Goal: Information Seeking & Learning: Learn about a topic

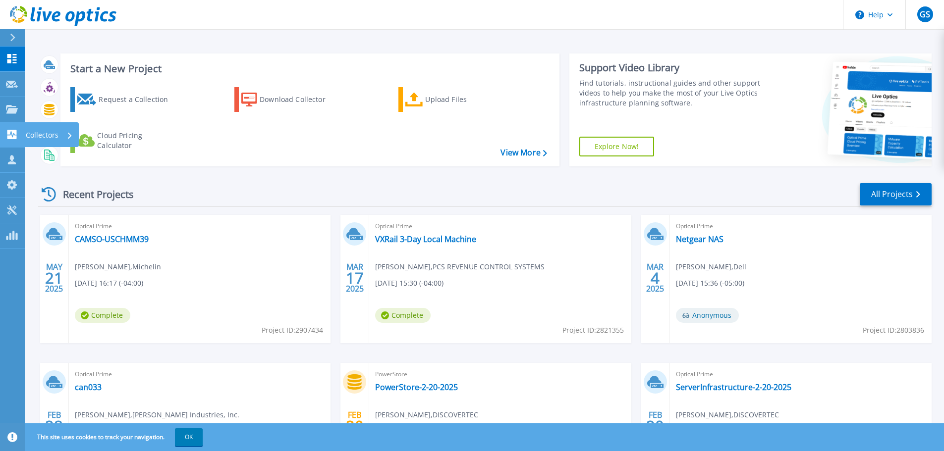
click at [39, 134] on p "Collectors" at bounding box center [42, 135] width 33 height 26
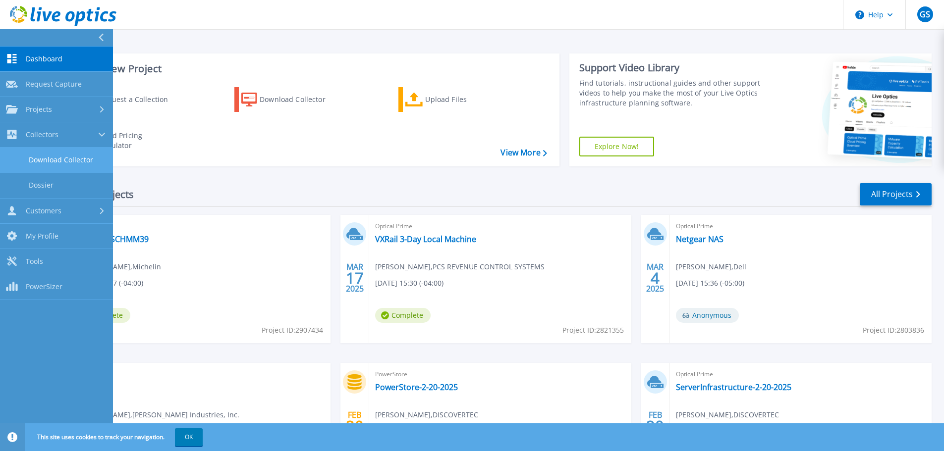
click at [51, 160] on link "Download Collector" at bounding box center [56, 160] width 113 height 25
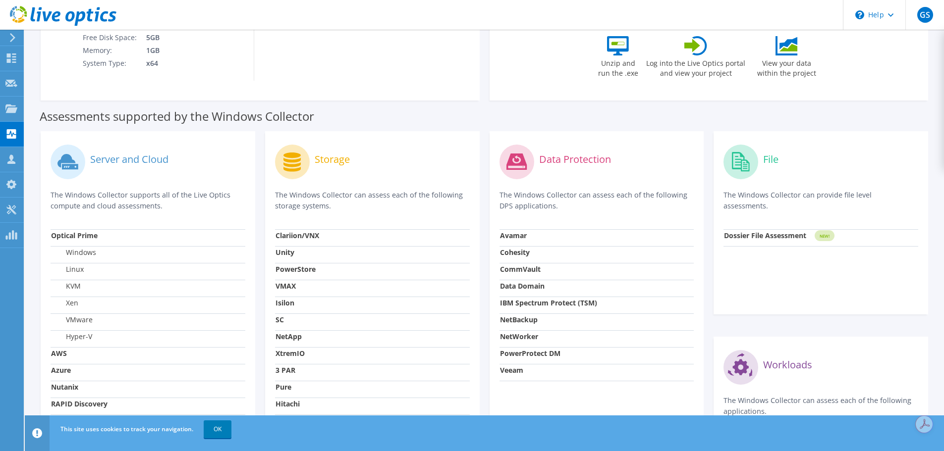
scroll to position [248, 0]
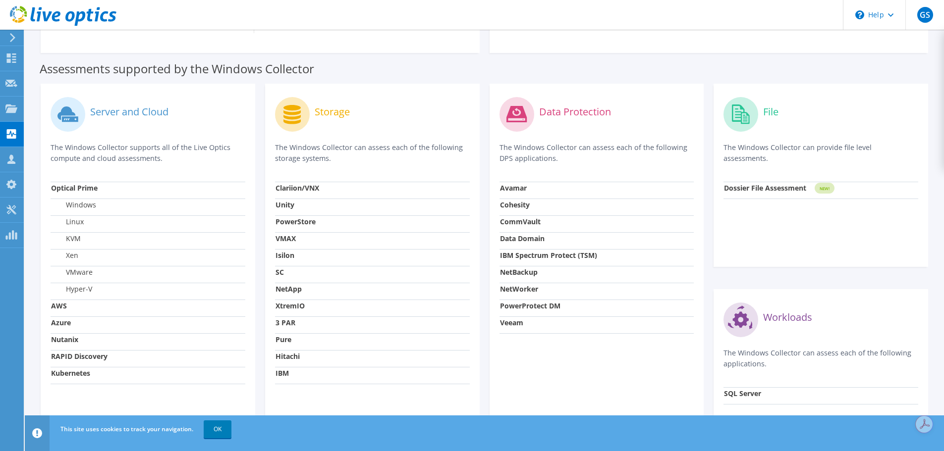
click at [75, 206] on label "Windows" at bounding box center [73, 205] width 45 height 10
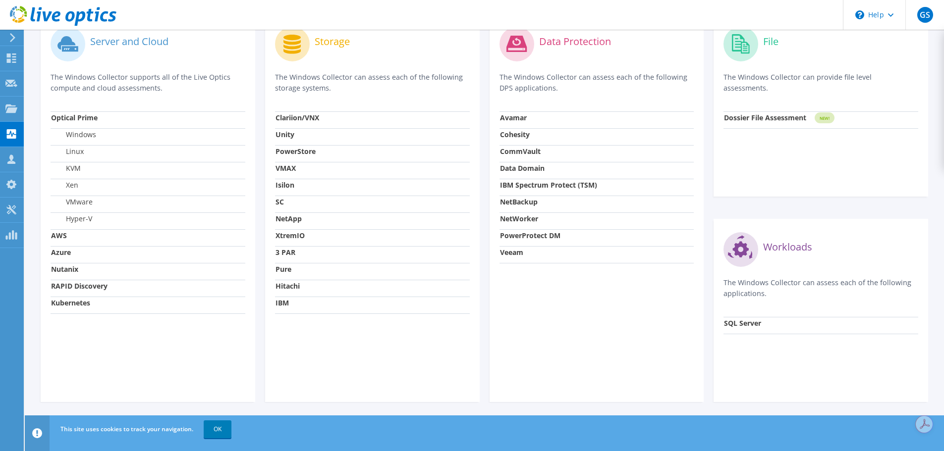
scroll to position [320, 0]
click at [739, 257] on circle at bounding box center [741, 248] width 35 height 35
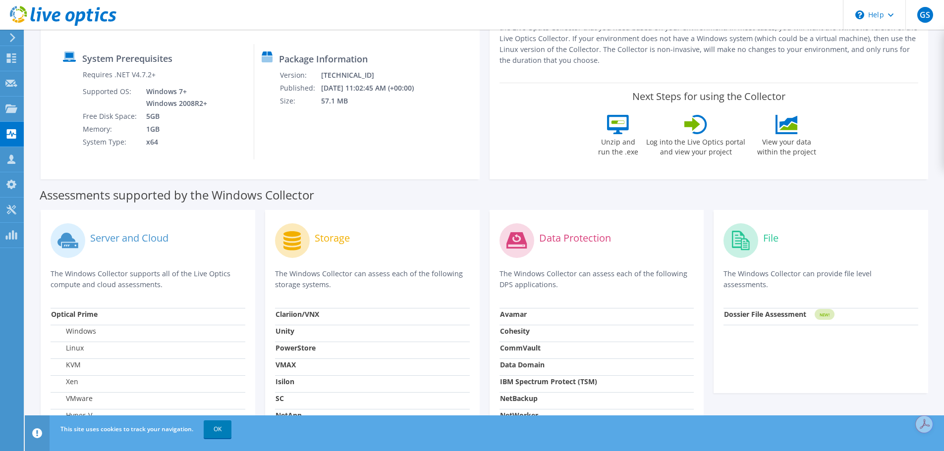
scroll to position [0, 0]
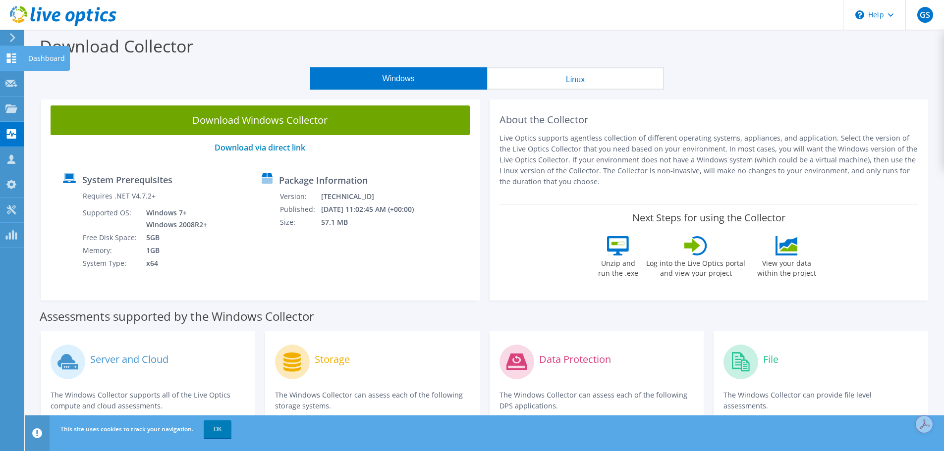
click at [14, 60] on icon at bounding box center [11, 58] width 12 height 9
click at [39, 60] on div "Dashboard" at bounding box center [46, 58] width 47 height 25
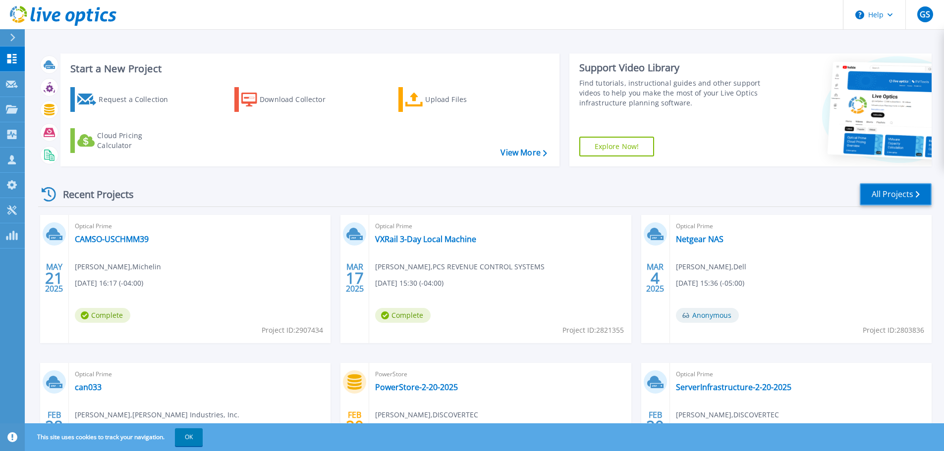
click at [891, 194] on link "All Projects" at bounding box center [896, 194] width 72 height 22
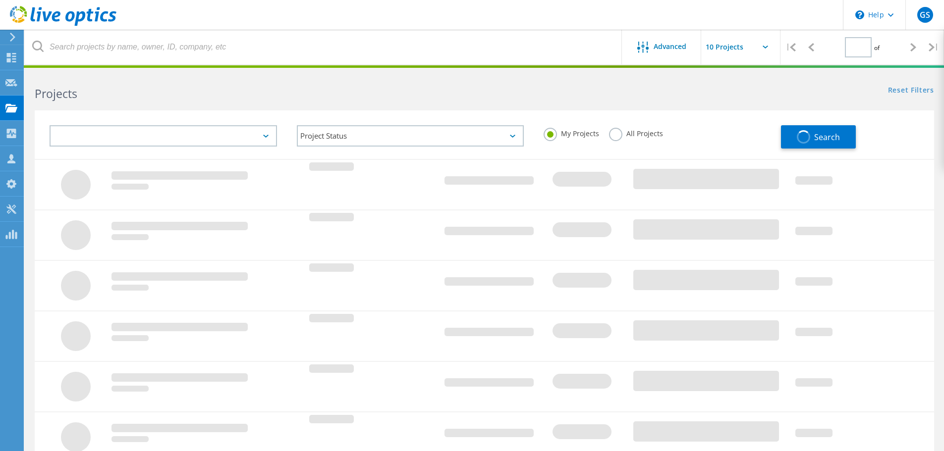
type input "1"
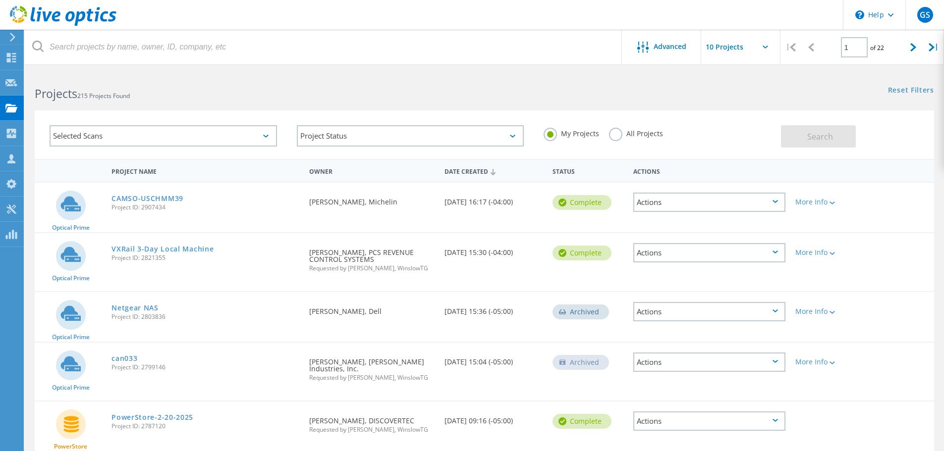
click at [617, 136] on label "All Projects" at bounding box center [636, 132] width 54 height 9
click at [0, 0] on input "All Projects" at bounding box center [0, 0] width 0 height 0
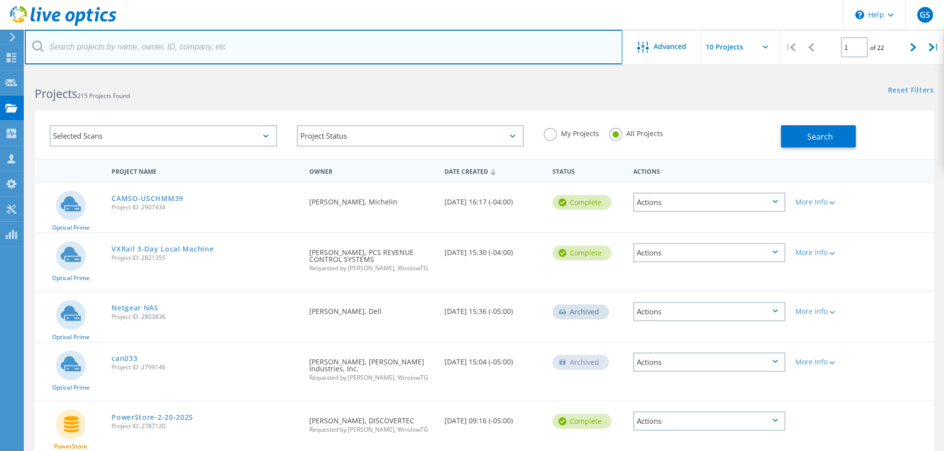
click at [120, 49] on input "text" at bounding box center [324, 47] width 598 height 35
type input "sql"
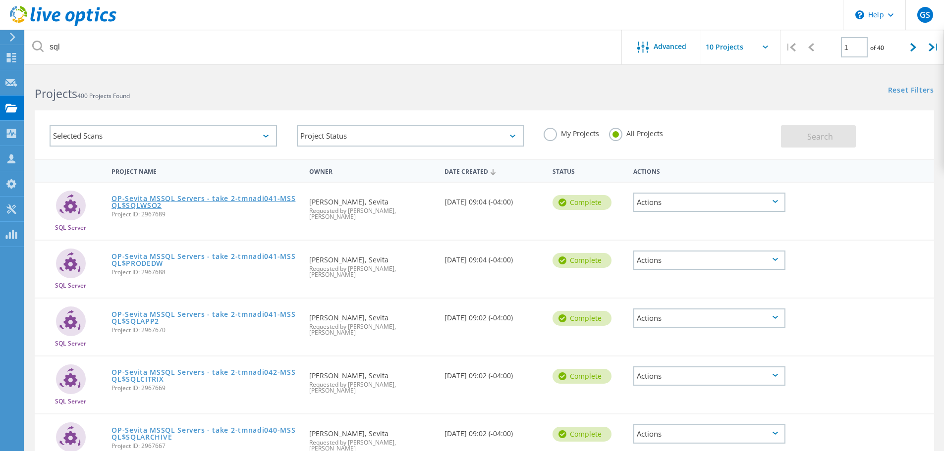
click at [169, 200] on link "OP-Sevita MSSQL Servers - take 2-tmnadi041-MSSQL$SQLWSO2" at bounding box center [206, 202] width 188 height 14
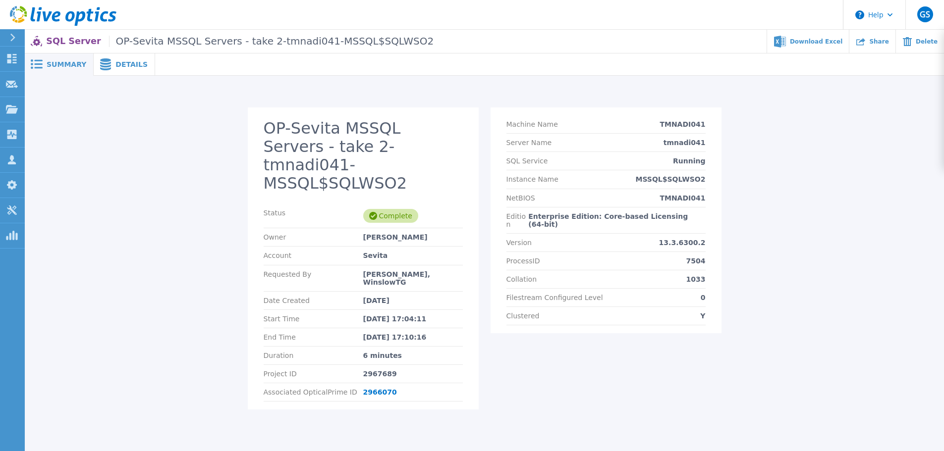
click at [117, 67] on span "Details" at bounding box center [131, 64] width 32 height 7
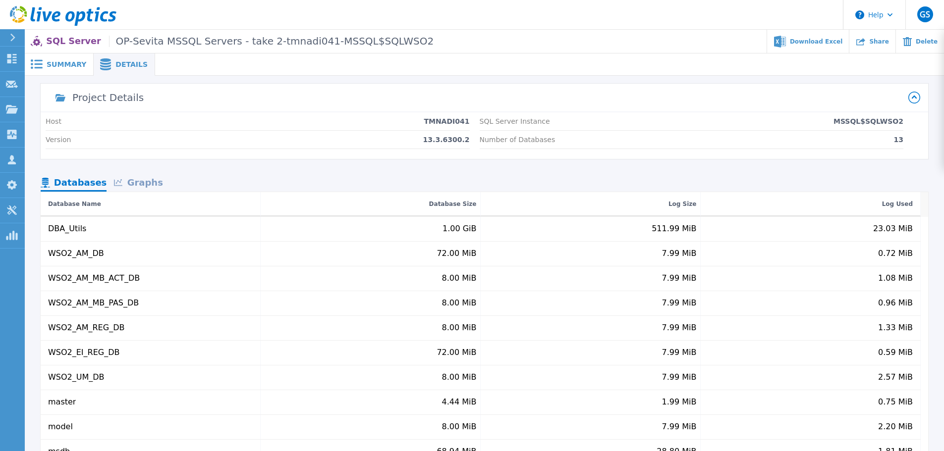
click at [137, 181] on div "Graphs" at bounding box center [138, 183] width 63 height 17
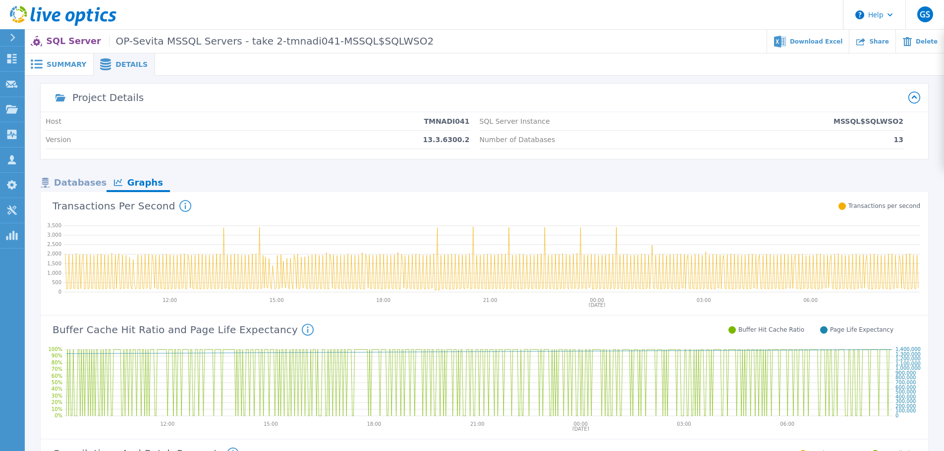
click at [129, 42] on span "OP-Sevita MSSQL Servers - take 2-tmnadi041-MSSQL$SQLWSO2" at bounding box center [271, 41] width 325 height 11
click at [64, 61] on span "Summary" at bounding box center [67, 64] width 40 height 7
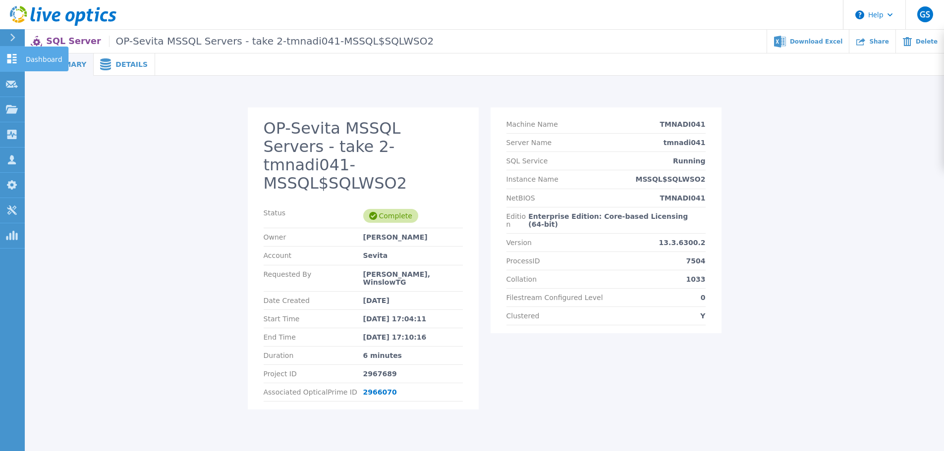
click at [7, 62] on icon at bounding box center [11, 58] width 9 height 9
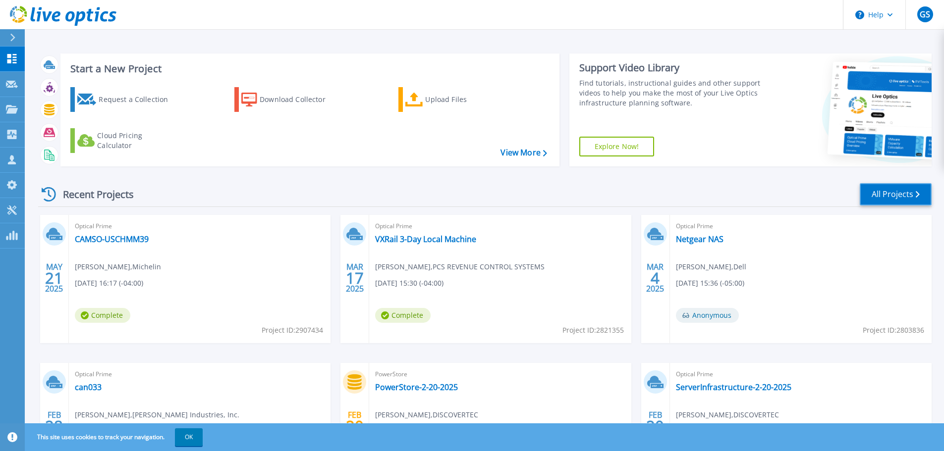
click at [893, 190] on link "All Projects" at bounding box center [896, 194] width 72 height 22
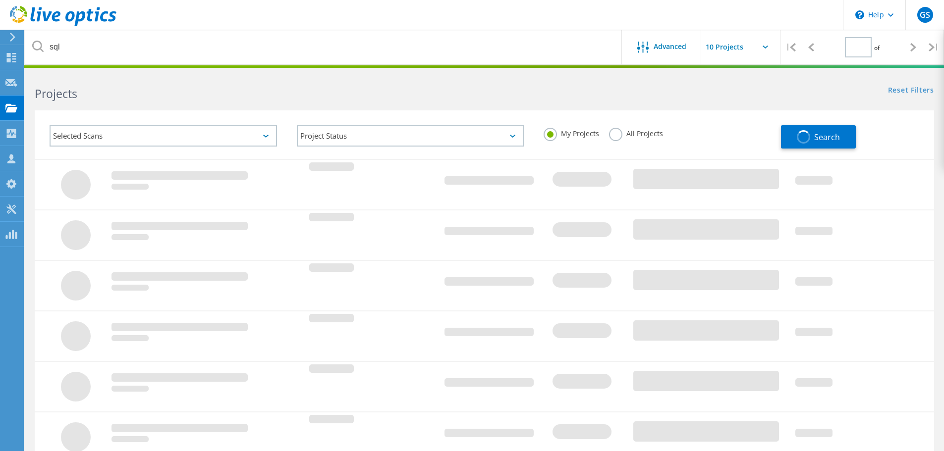
type input "1"
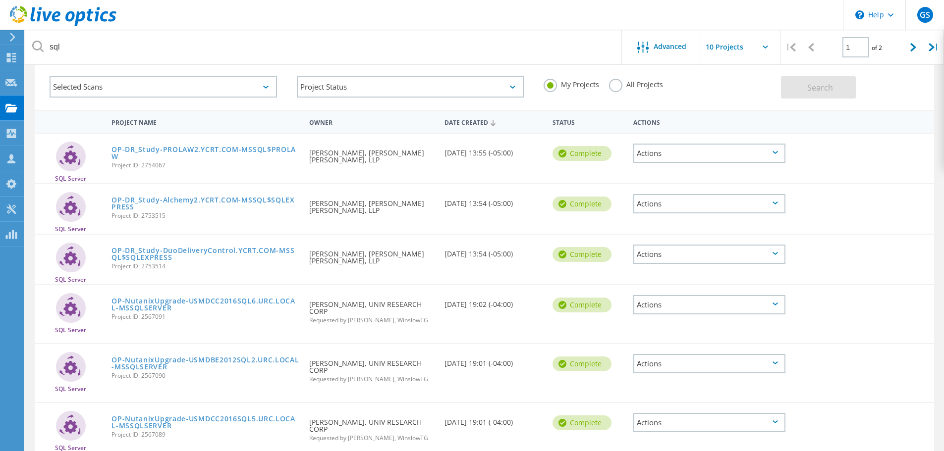
scroll to position [50, 0]
click at [152, 300] on link "OP-NutanixUpgrade-USMDCC2016SQL6.URC.LOCAL-MSSQLSERVER" at bounding box center [206, 304] width 188 height 14
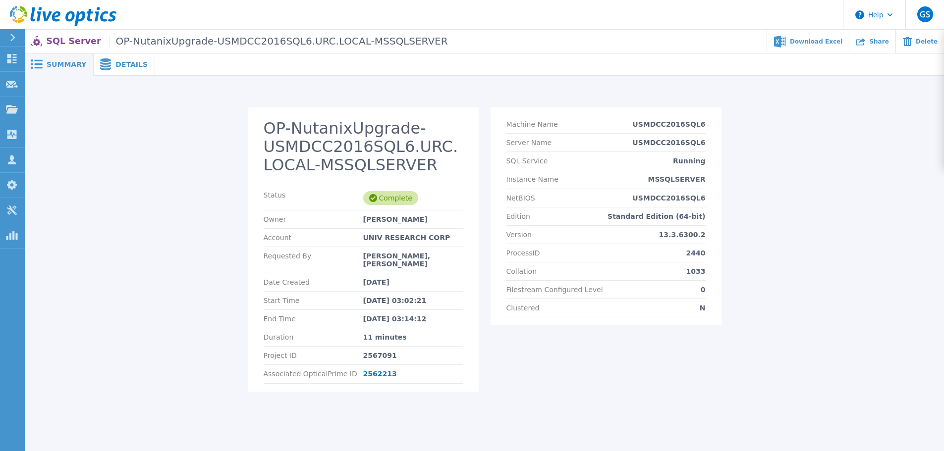
click at [119, 70] on div "Details" at bounding box center [124, 65] width 61 height 22
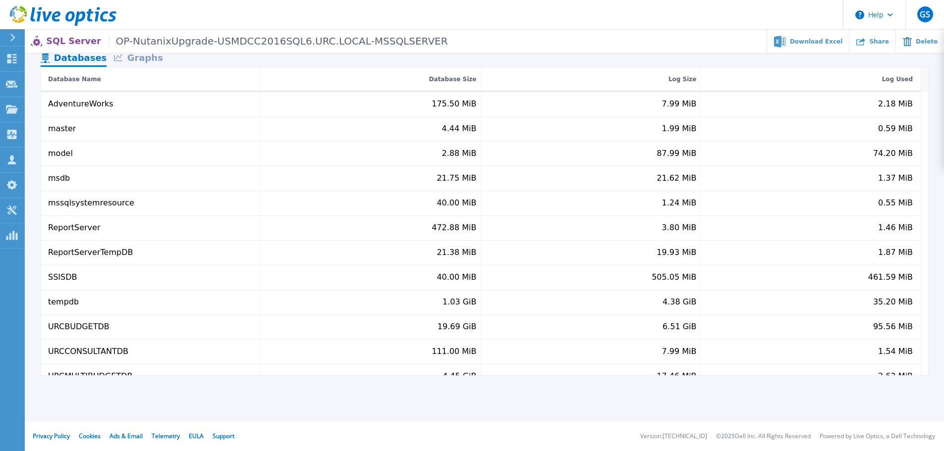
click at [139, 57] on div "Graphs" at bounding box center [138, 58] width 63 height 17
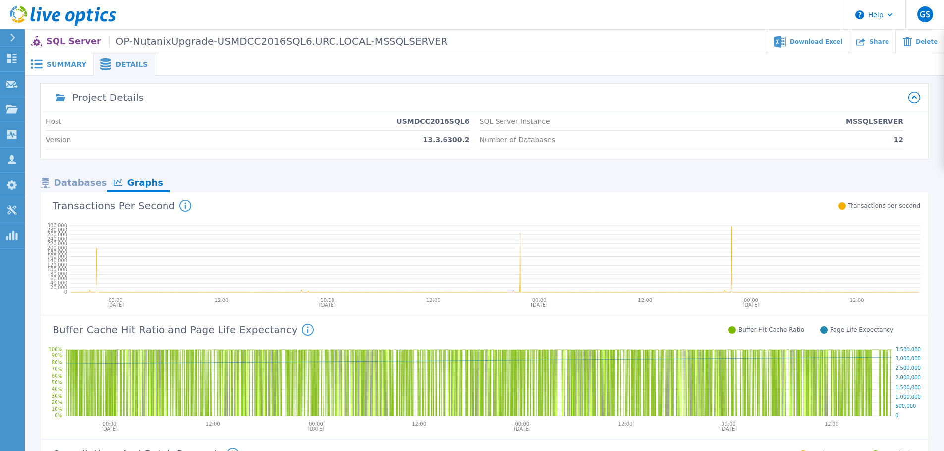
click at [60, 65] on span "Summary" at bounding box center [67, 64] width 40 height 7
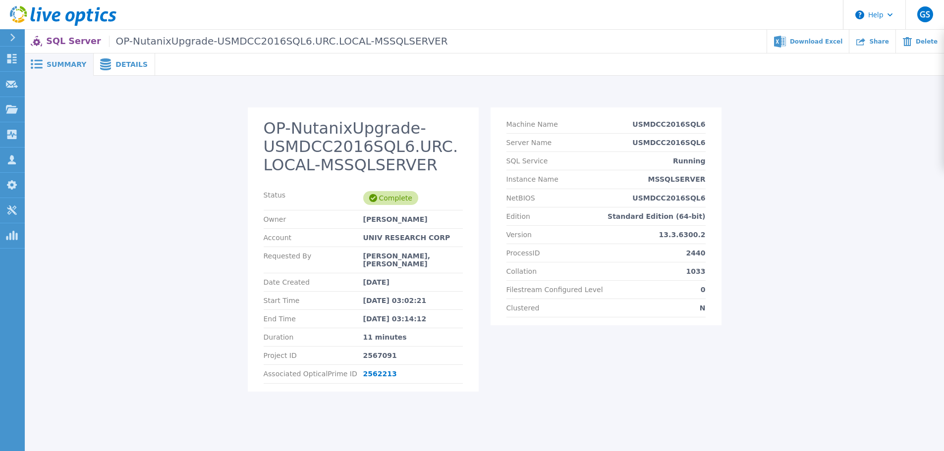
click at [116, 68] on span "Details" at bounding box center [131, 64] width 32 height 7
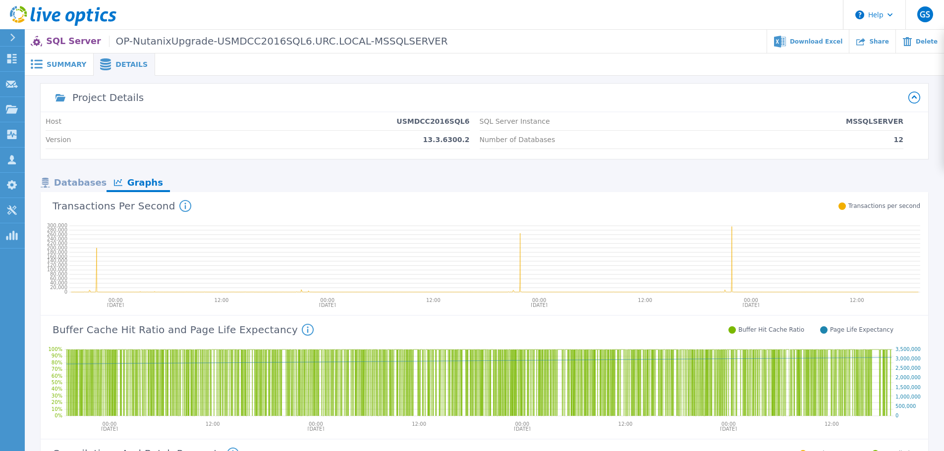
click at [83, 184] on div "Databases" at bounding box center [74, 183] width 66 height 17
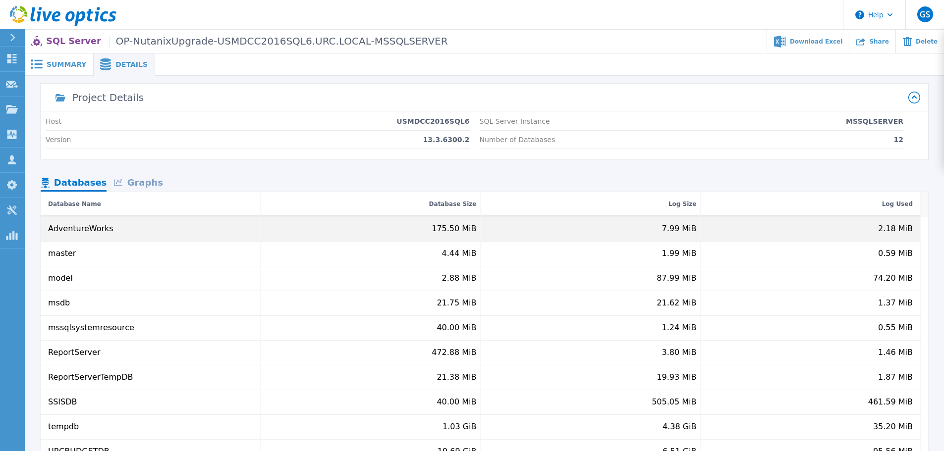
click at [443, 229] on div "175.50 MiB" at bounding box center [454, 228] width 45 height 9
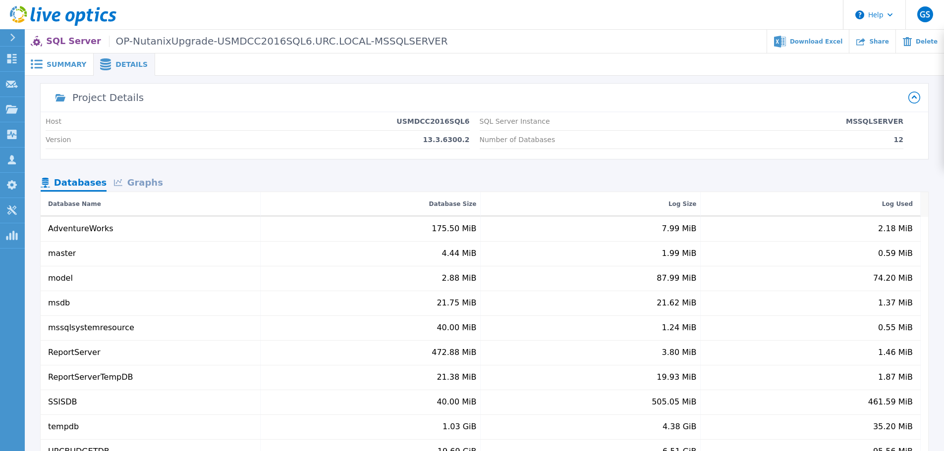
click at [917, 94] on icon at bounding box center [914, 98] width 12 height 12
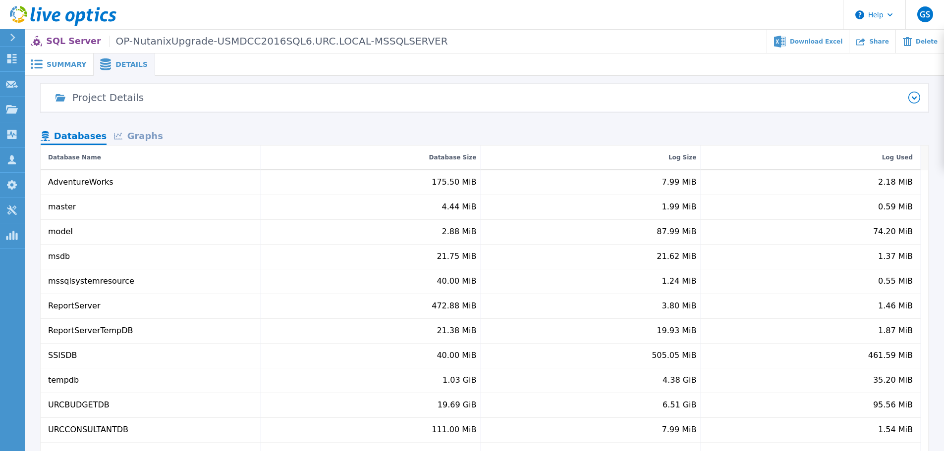
click at [917, 94] on icon at bounding box center [914, 98] width 12 height 12
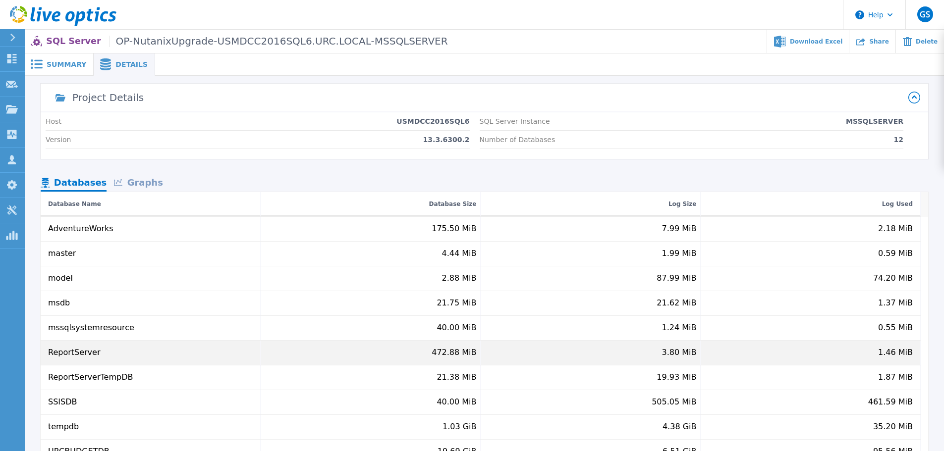
scroll to position [14, 0]
